Goal: Task Accomplishment & Management: Manage account settings

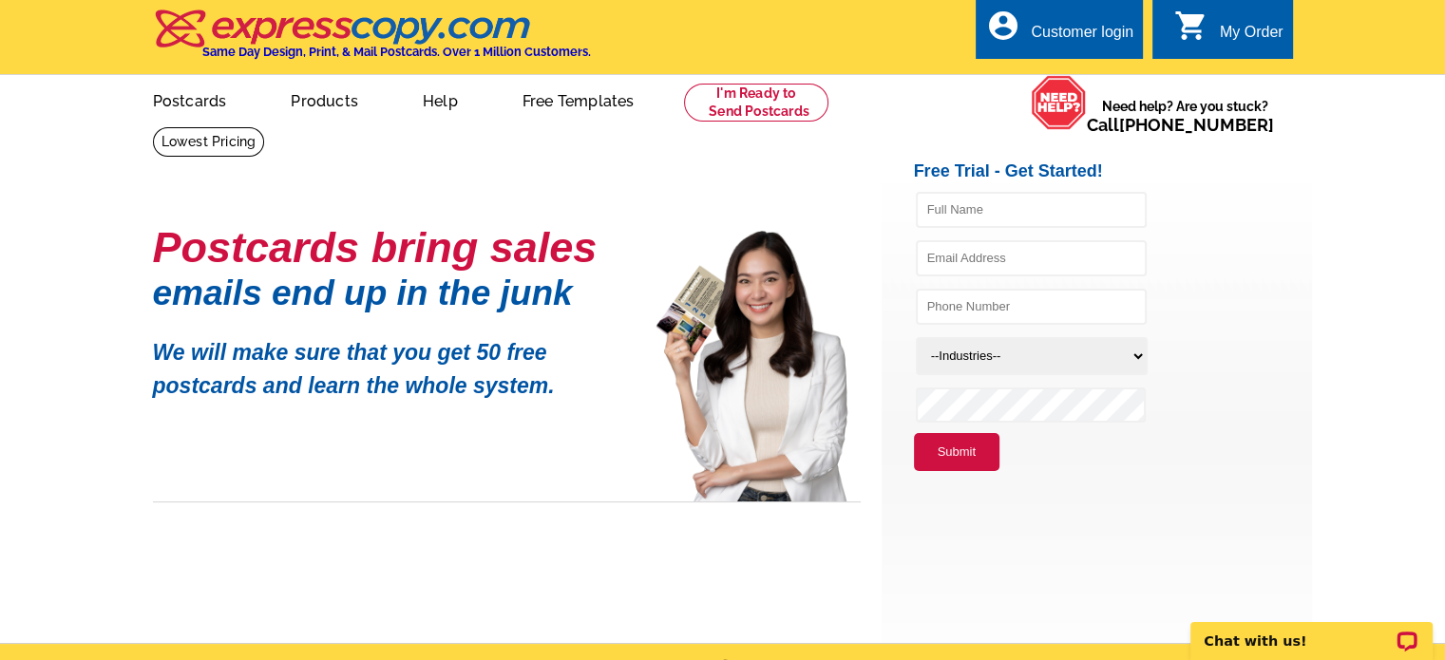
click at [1057, 28] on div "Customer login" at bounding box center [1082, 37] width 103 height 27
type input "[PERSON_NAME][EMAIL_ADDRESS][DOMAIN_NAME]"
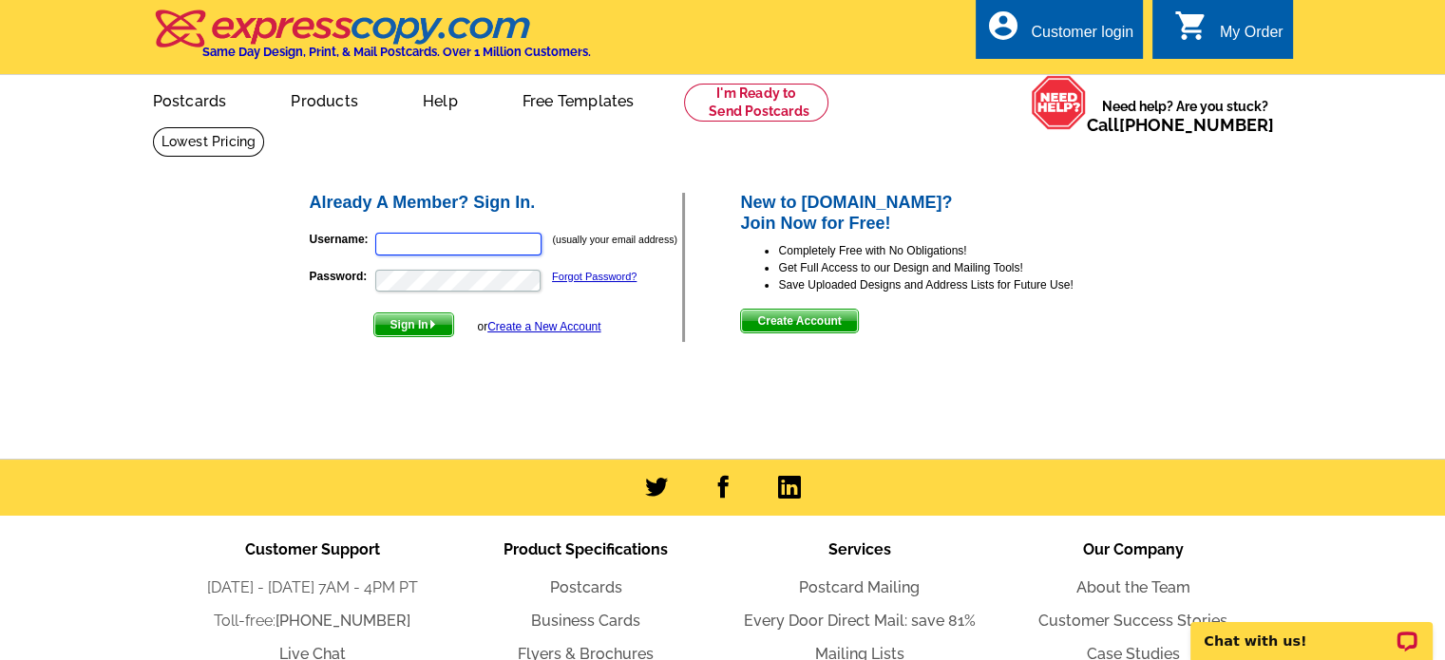
type input "[PERSON_NAME][EMAIL_ADDRESS][DOMAIN_NAME]"
click at [400, 326] on span "Sign In" at bounding box center [413, 325] width 79 height 23
